Goal: Information Seeking & Learning: Learn about a topic

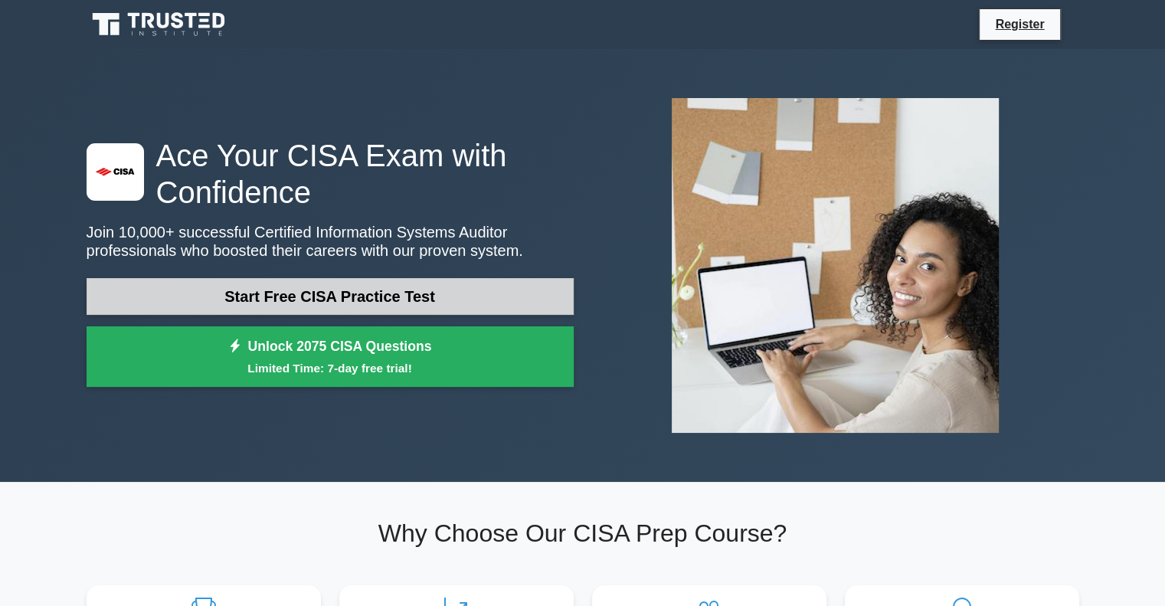
click at [377, 282] on link "Start Free CISA Practice Test" at bounding box center [330, 296] width 487 height 37
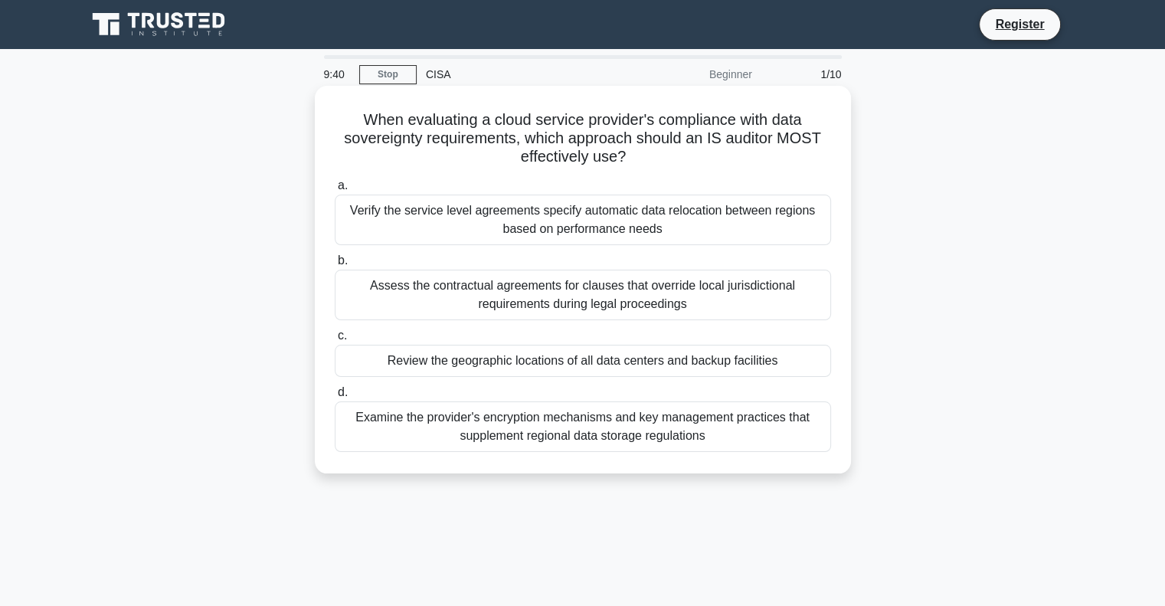
click at [392, 368] on div "Review the geographic locations of all data centers and backup facilities" at bounding box center [583, 361] width 496 height 32
click at [335, 341] on input "c. Review the geographic locations of all data centers and backup facilities" at bounding box center [335, 336] width 0 height 10
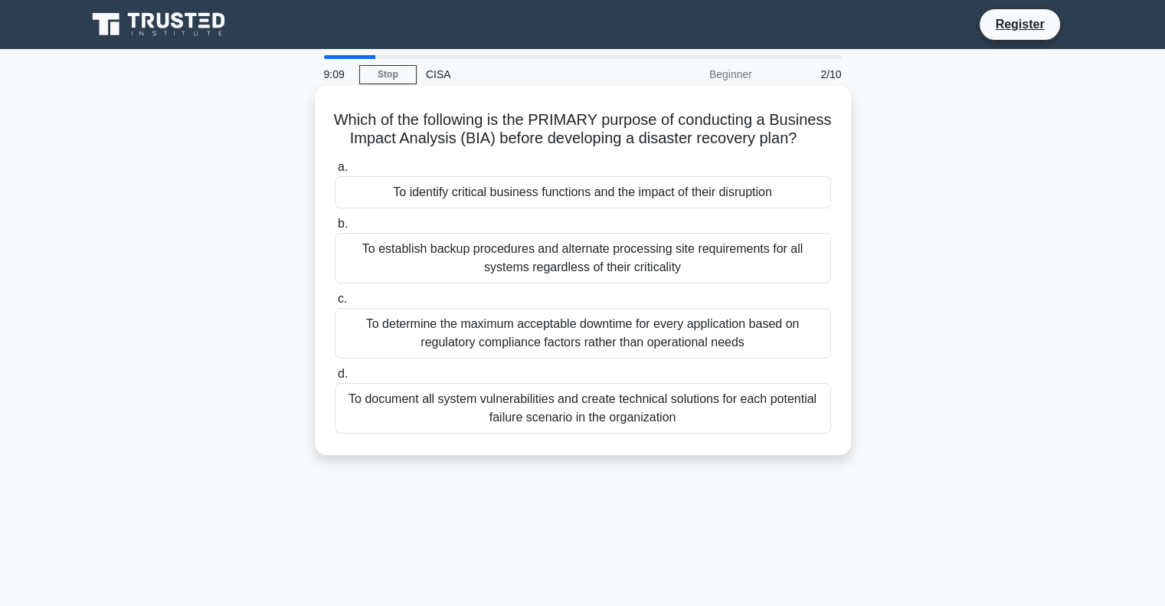
click at [675, 208] on div "To identify critical business functions and the impact of their disruption" at bounding box center [583, 192] width 496 height 32
click at [335, 172] on input "a. To identify critical business functions and the impact of their disruption" at bounding box center [335, 167] width 0 height 10
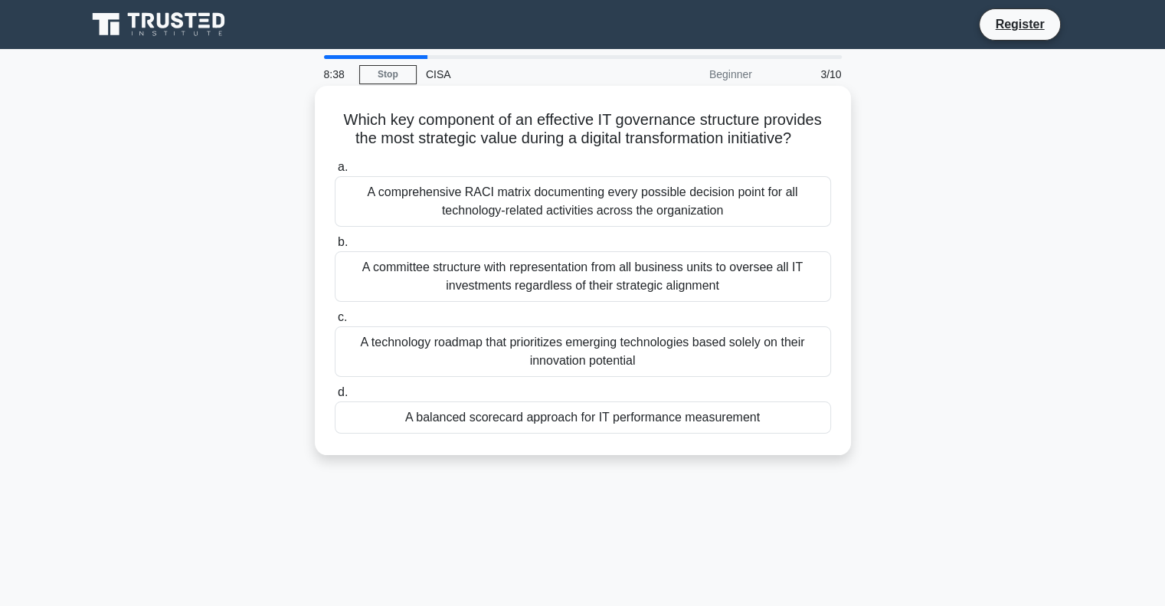
click at [722, 423] on div "A balanced scorecard approach for IT performance measurement" at bounding box center [583, 417] width 496 height 32
click at [335, 397] on input "d. A balanced scorecard approach for IT performance measurement" at bounding box center [335, 392] width 0 height 10
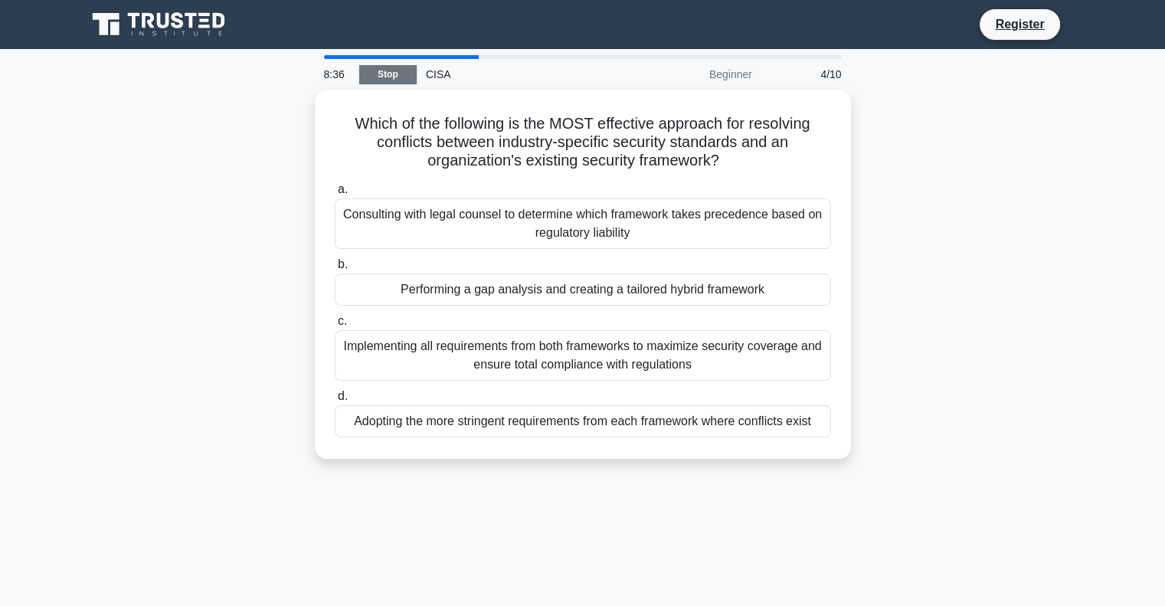
click at [385, 73] on link "Stop" at bounding box center [387, 74] width 57 height 19
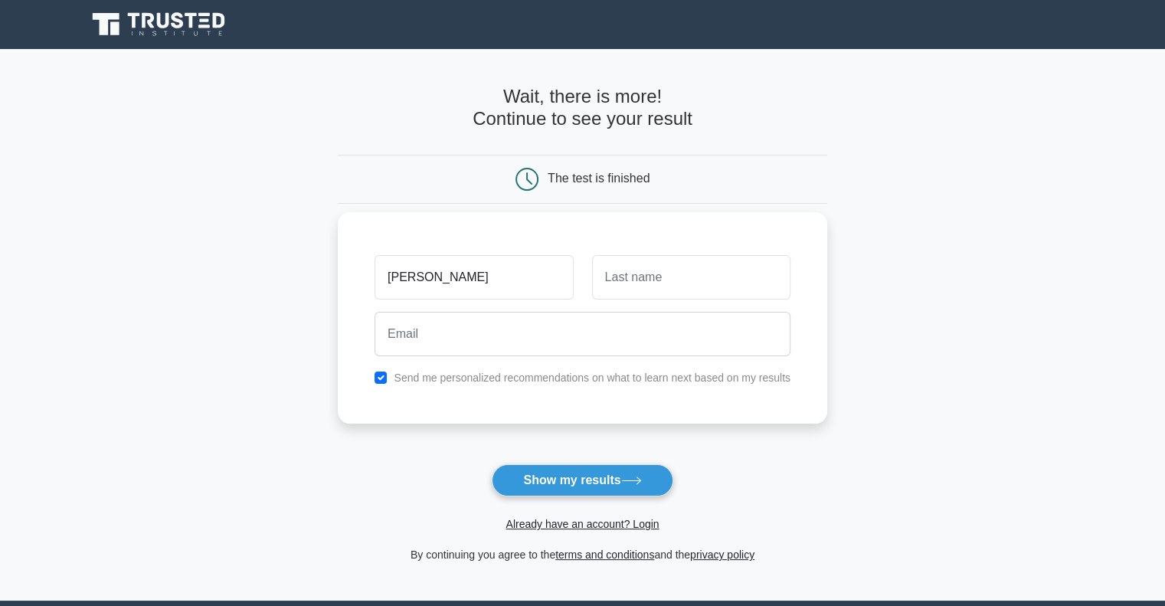
type input "[PERSON_NAME]"
click at [492, 464] on button "Show my results" at bounding box center [582, 480] width 181 height 32
type input "batoto"
click at [492, 464] on button "Show my results" at bounding box center [582, 480] width 181 height 32
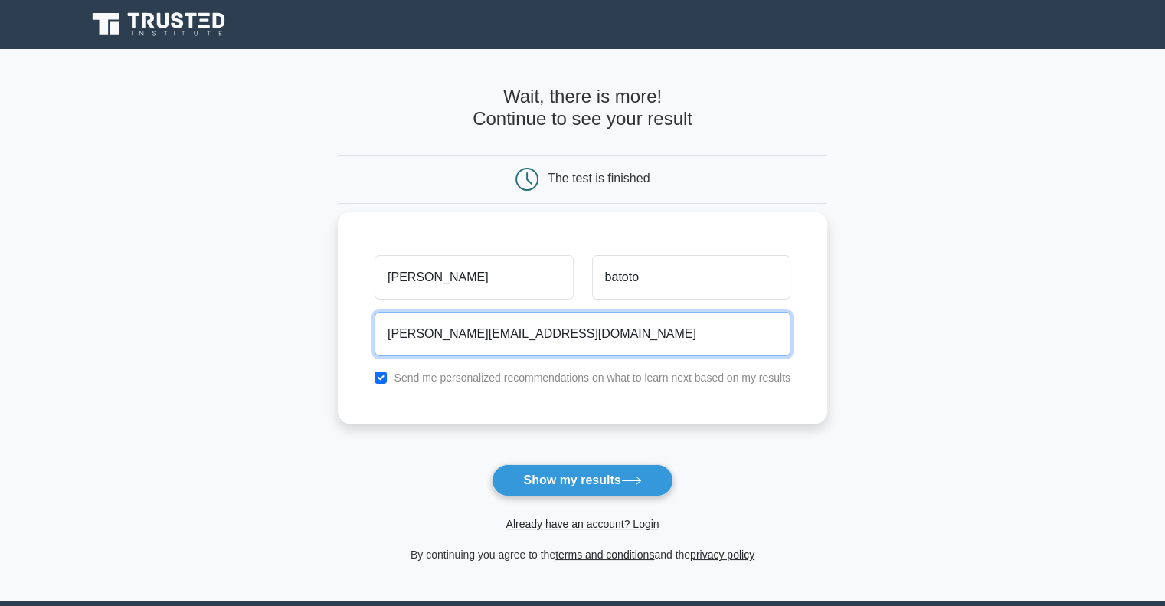
type input "[PERSON_NAME][EMAIL_ADDRESS][DOMAIN_NAME]"
click at [492, 464] on button "Show my results" at bounding box center [582, 480] width 181 height 32
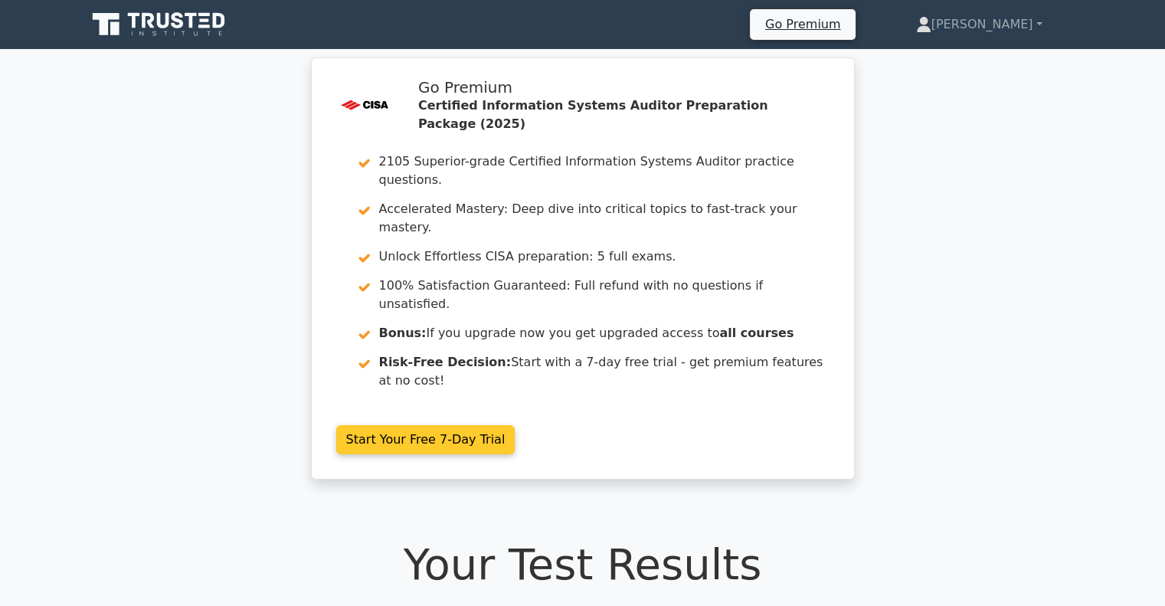
click at [411, 425] on link "Start Your Free 7-Day Trial" at bounding box center [425, 439] width 179 height 29
